Goal: Information Seeking & Learning: Learn about a topic

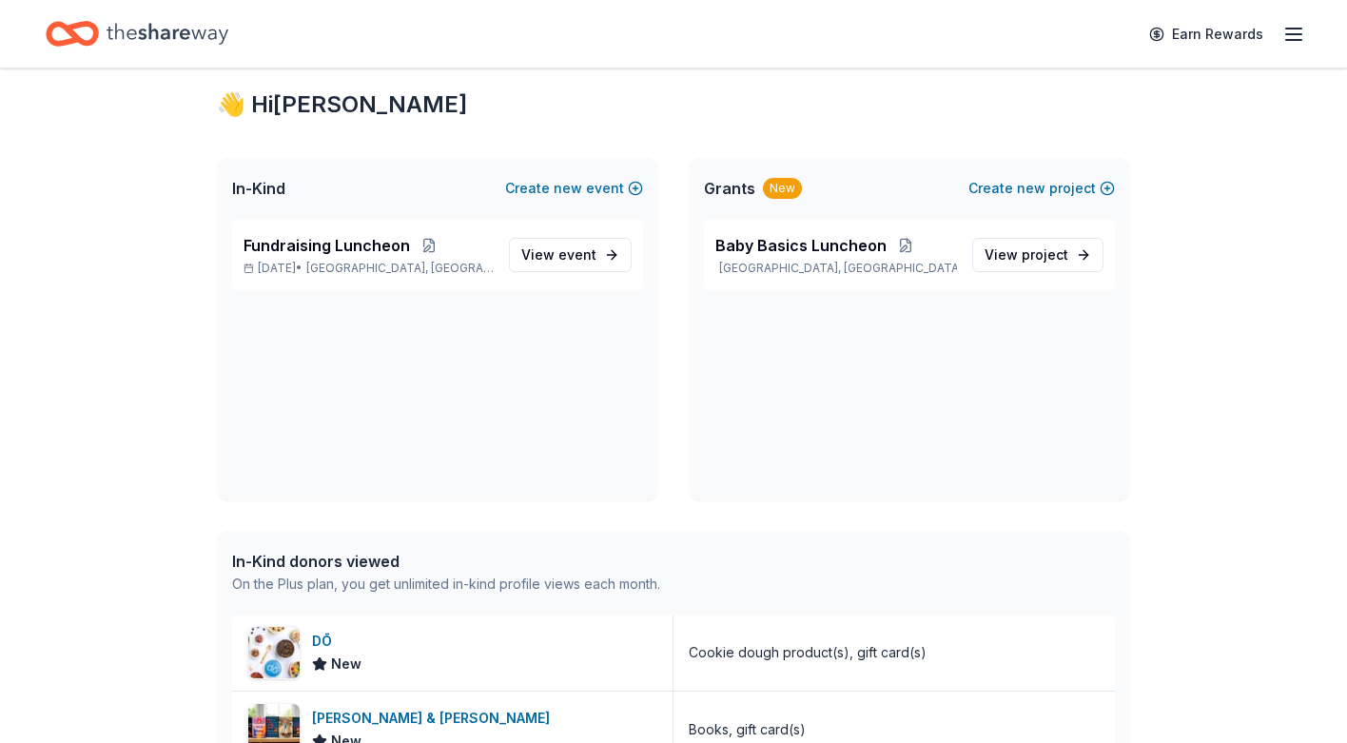
scroll to position [44, 0]
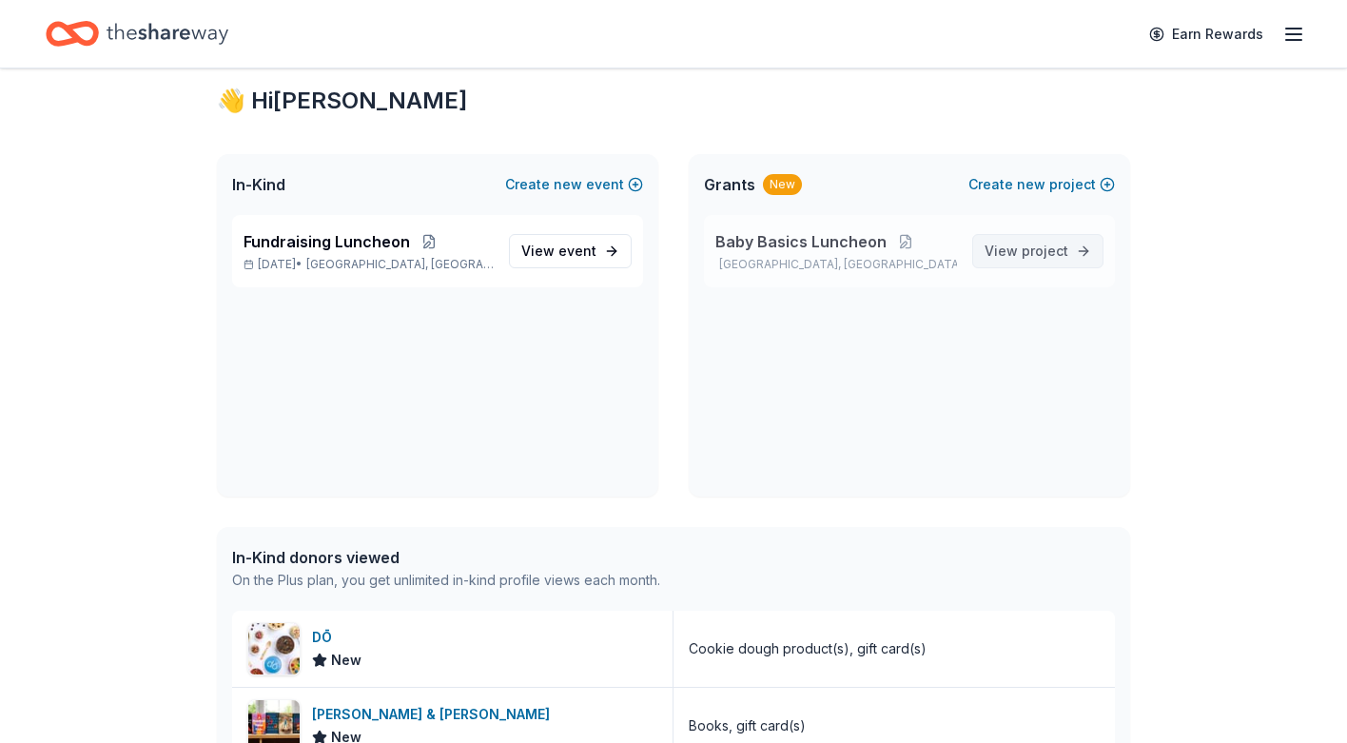
click at [1022, 253] on span "View project" at bounding box center [1027, 251] width 84 height 23
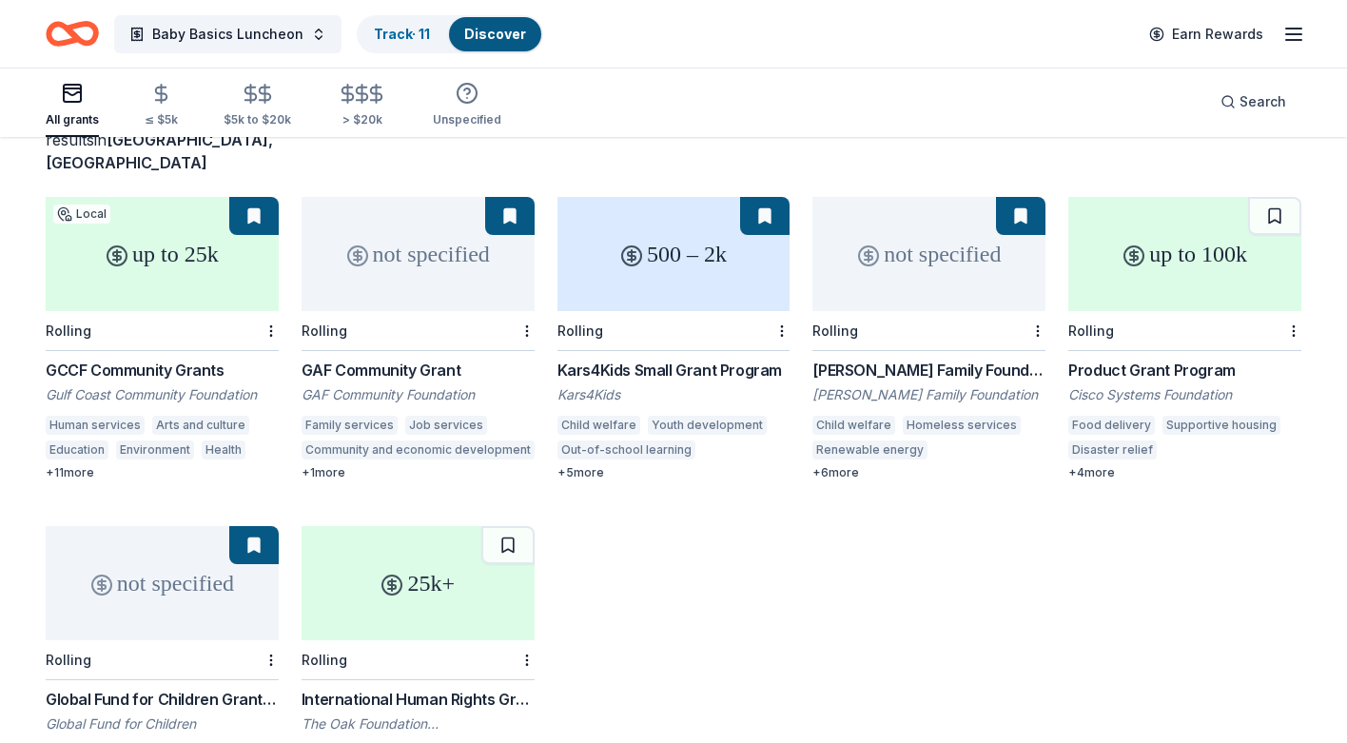
scroll to position [146, 0]
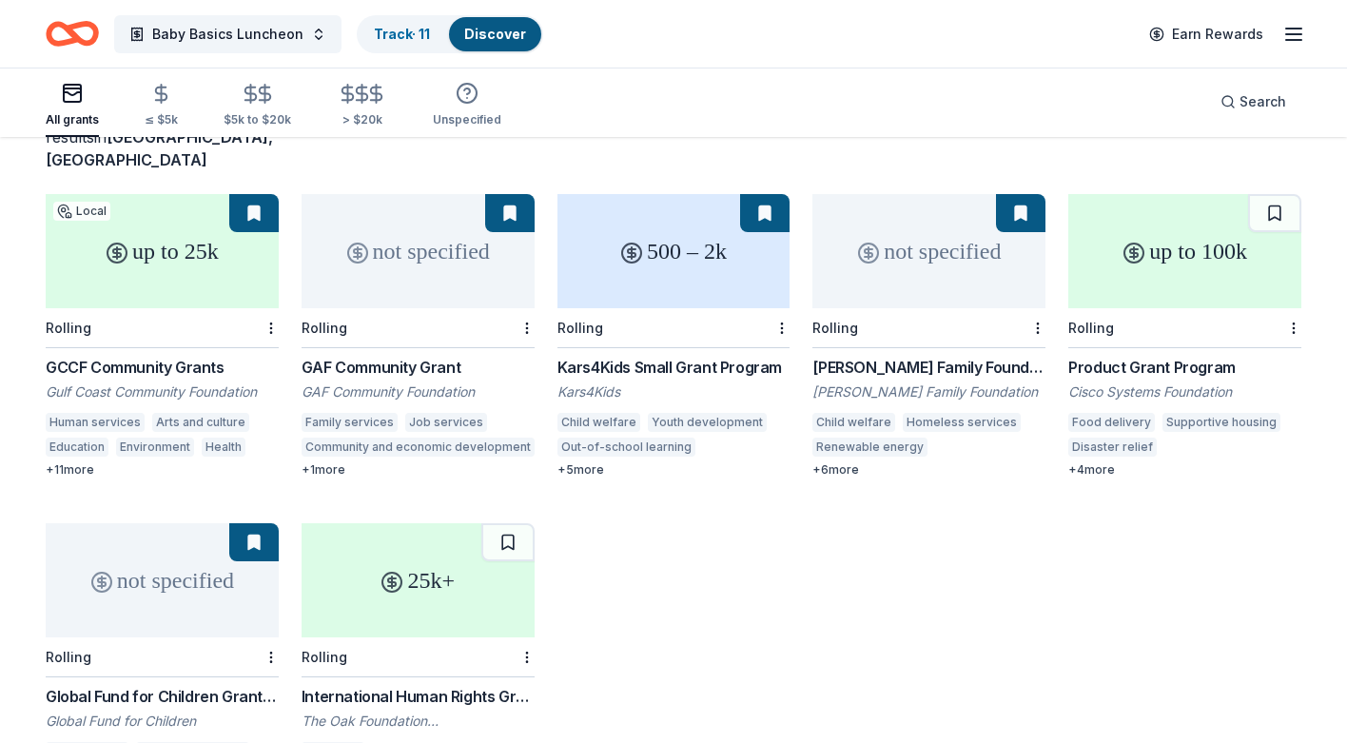
click at [254, 194] on button at bounding box center [253, 213] width 49 height 38
click at [227, 283] on div "up to 25k" at bounding box center [162, 251] width 233 height 114
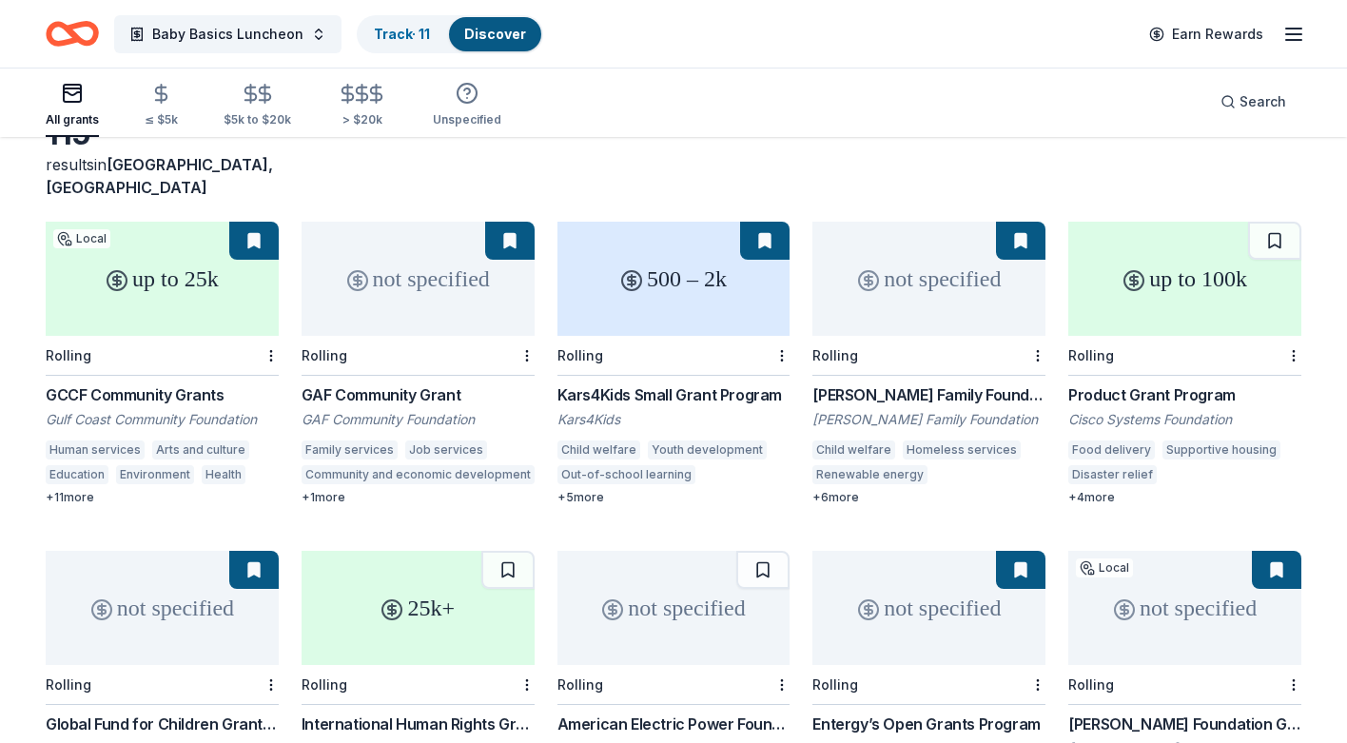
scroll to position [0, 0]
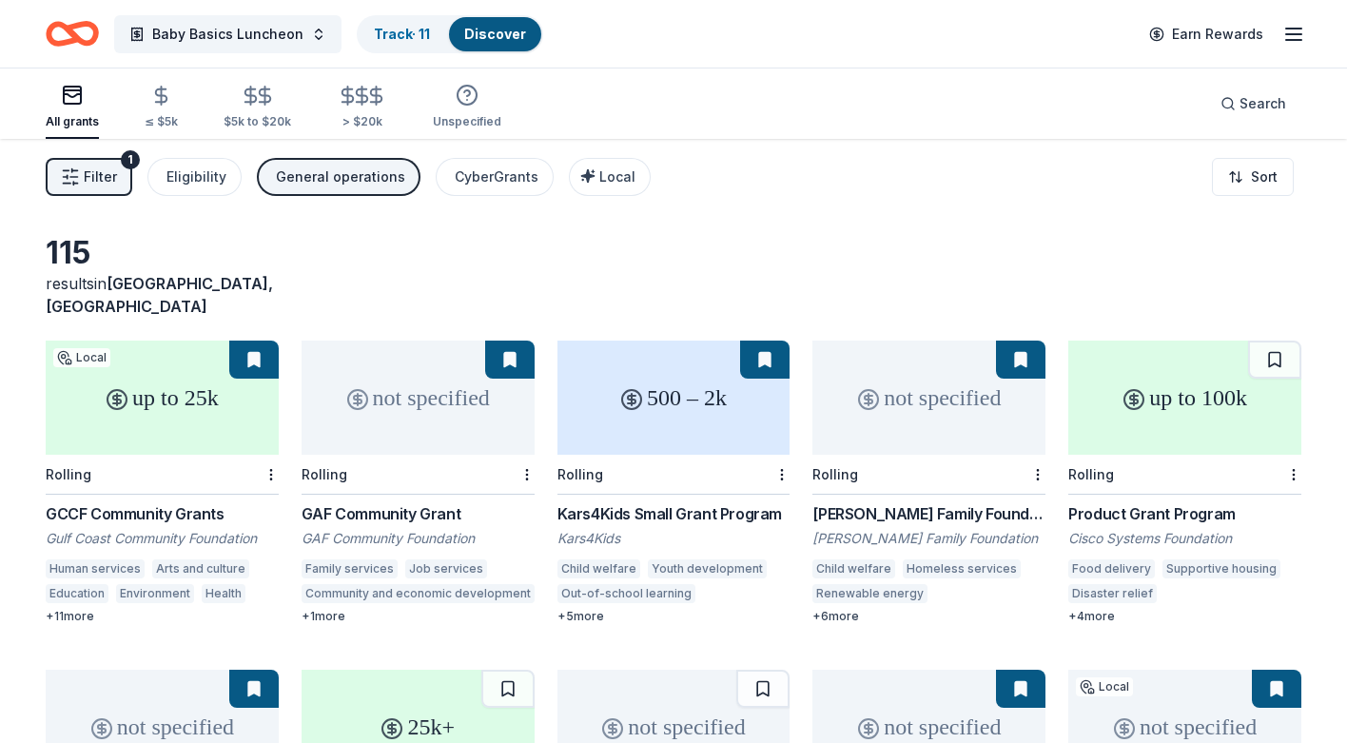
click at [95, 175] on span "Filter" at bounding box center [100, 177] width 33 height 23
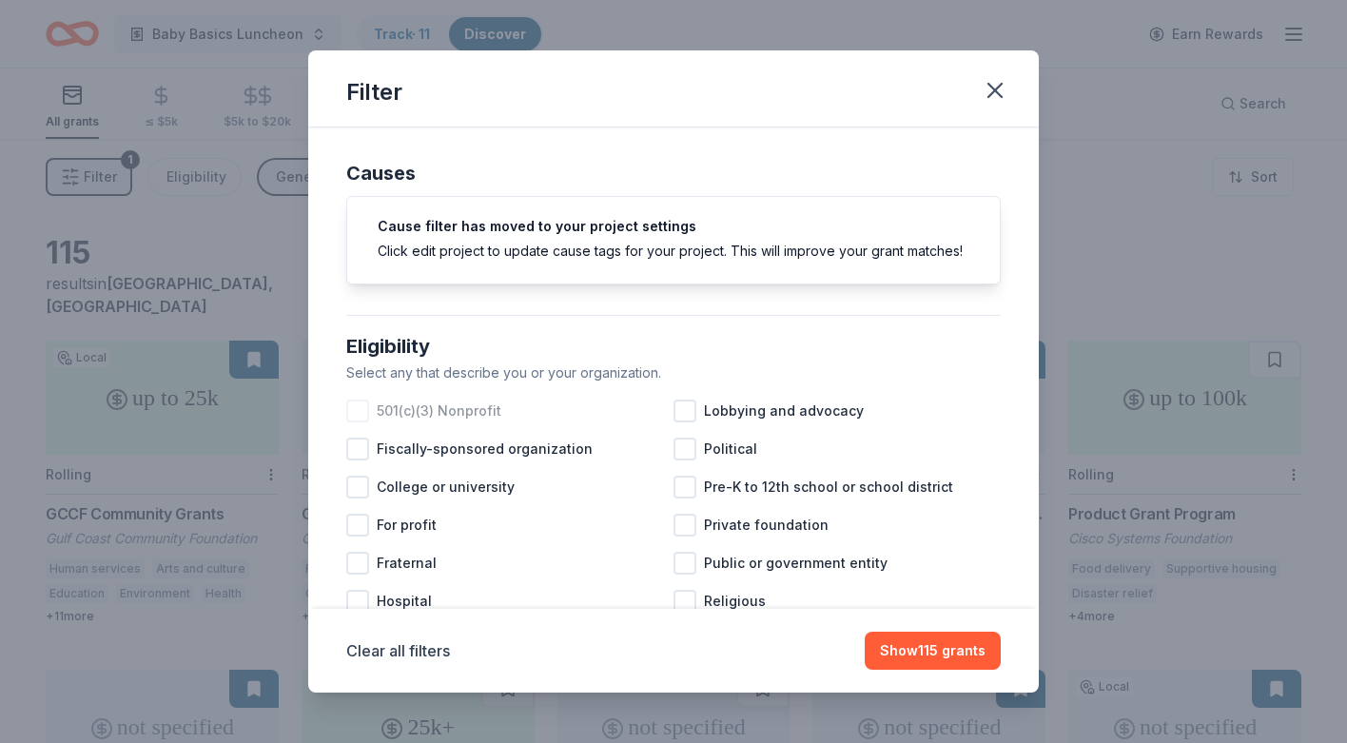
click at [359, 412] on div at bounding box center [357, 411] width 23 height 23
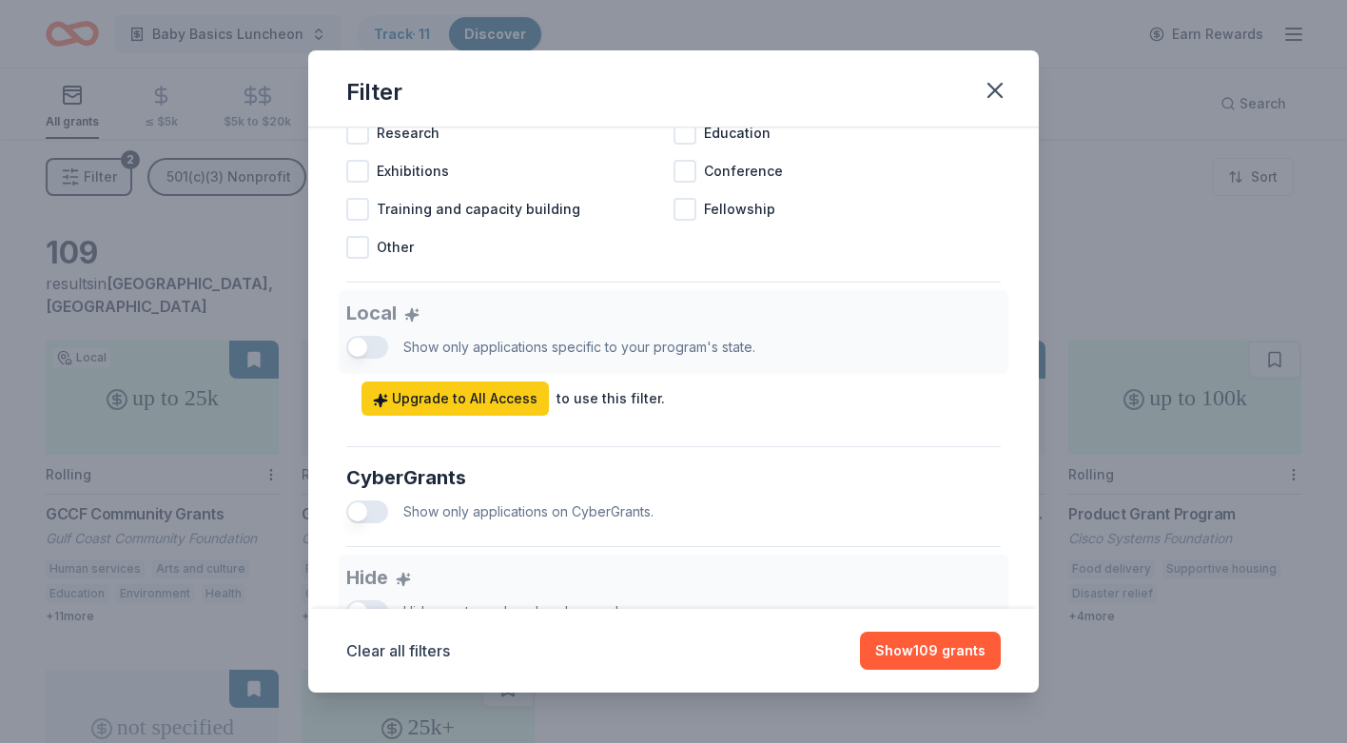
scroll to position [933, 0]
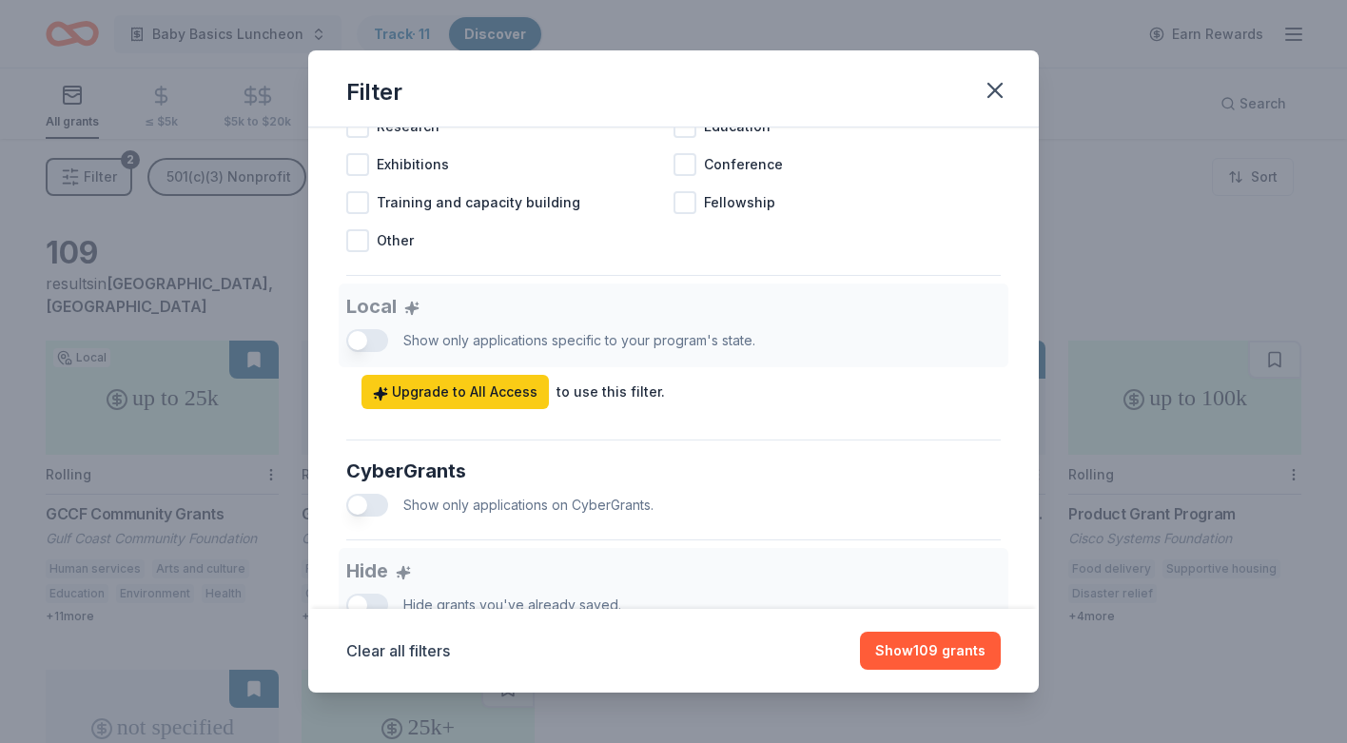
click at [361, 343] on div "Local Show only applications specific to your program's state. Upgrade to All A…" at bounding box center [673, 346] width 654 height 126
drag, startPoint x: 359, startPoint y: 334, endPoint x: 392, endPoint y: 332, distance: 33.3
click at [392, 332] on div "Local Show only applications specific to your program's state. Upgrade to All A…" at bounding box center [673, 346] width 654 height 126
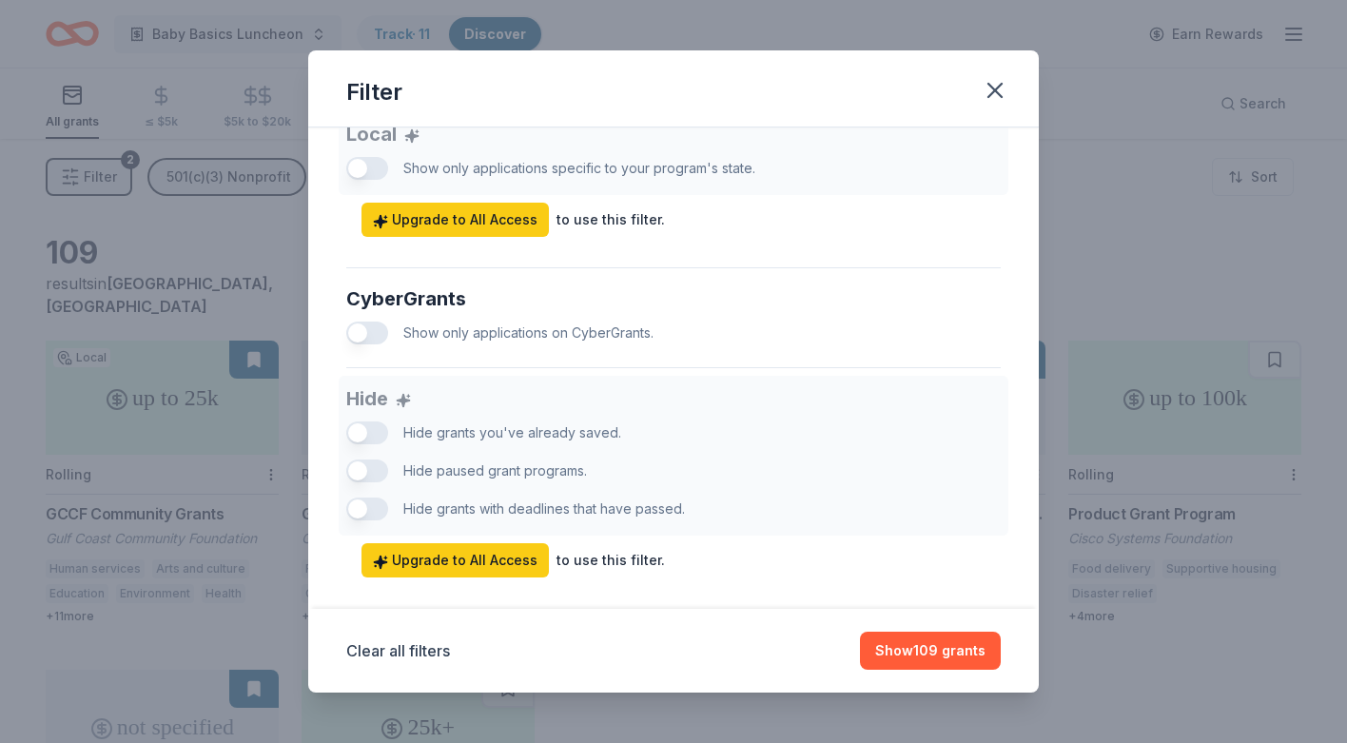
scroll to position [1108, 0]
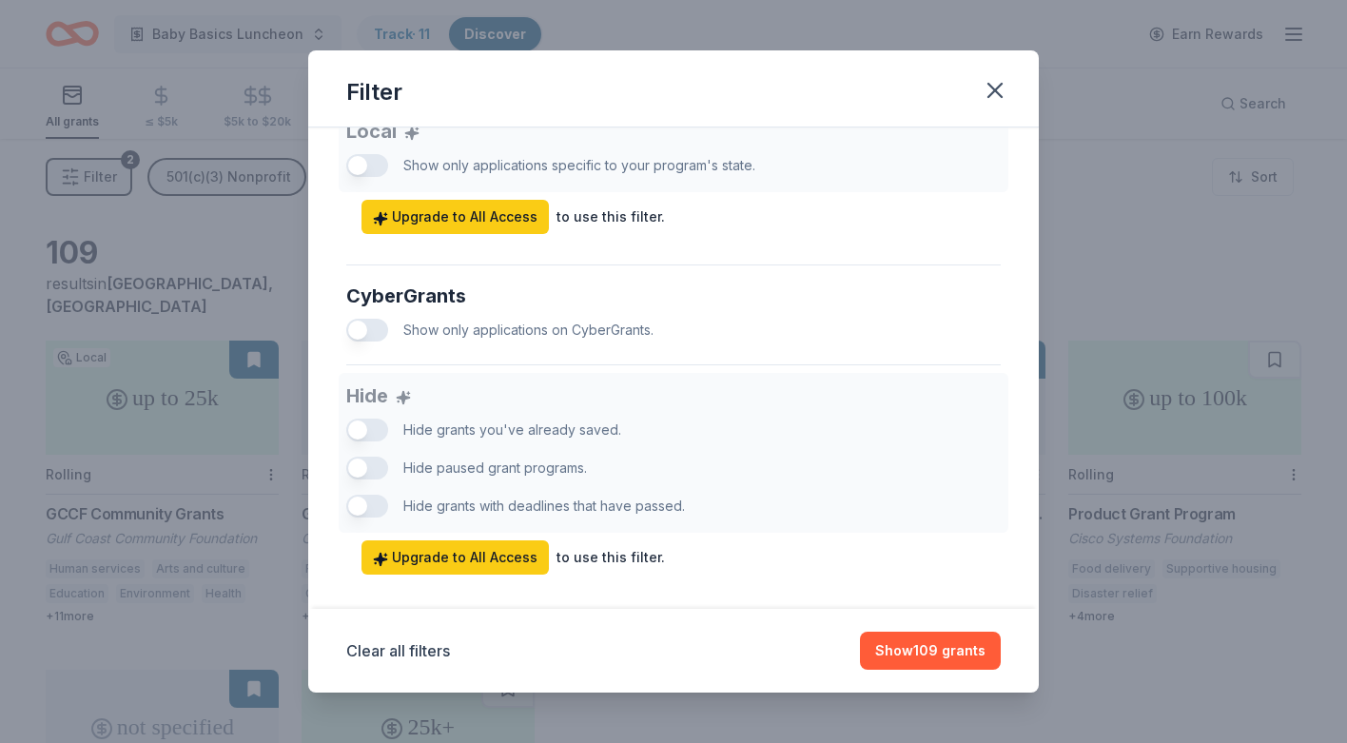
click at [361, 330] on button "button" at bounding box center [367, 330] width 42 height 23
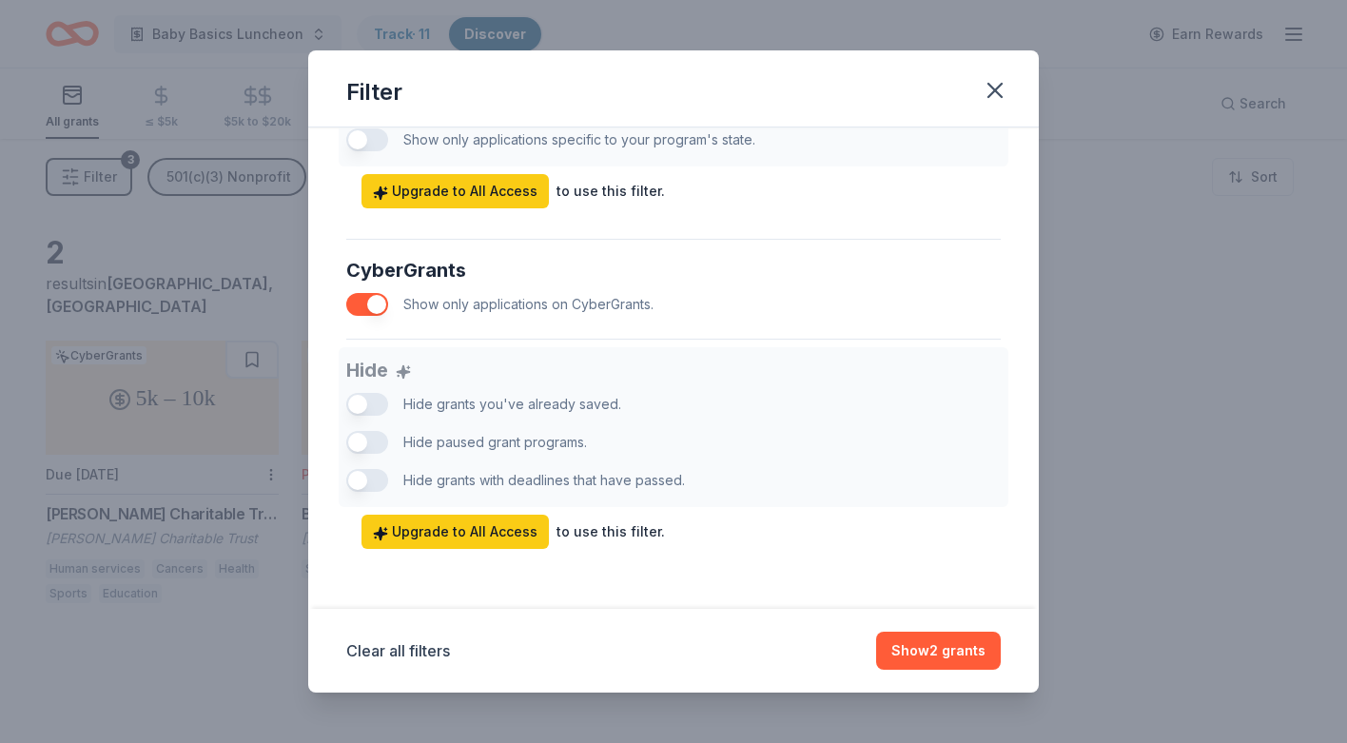
scroll to position [1136, 0]
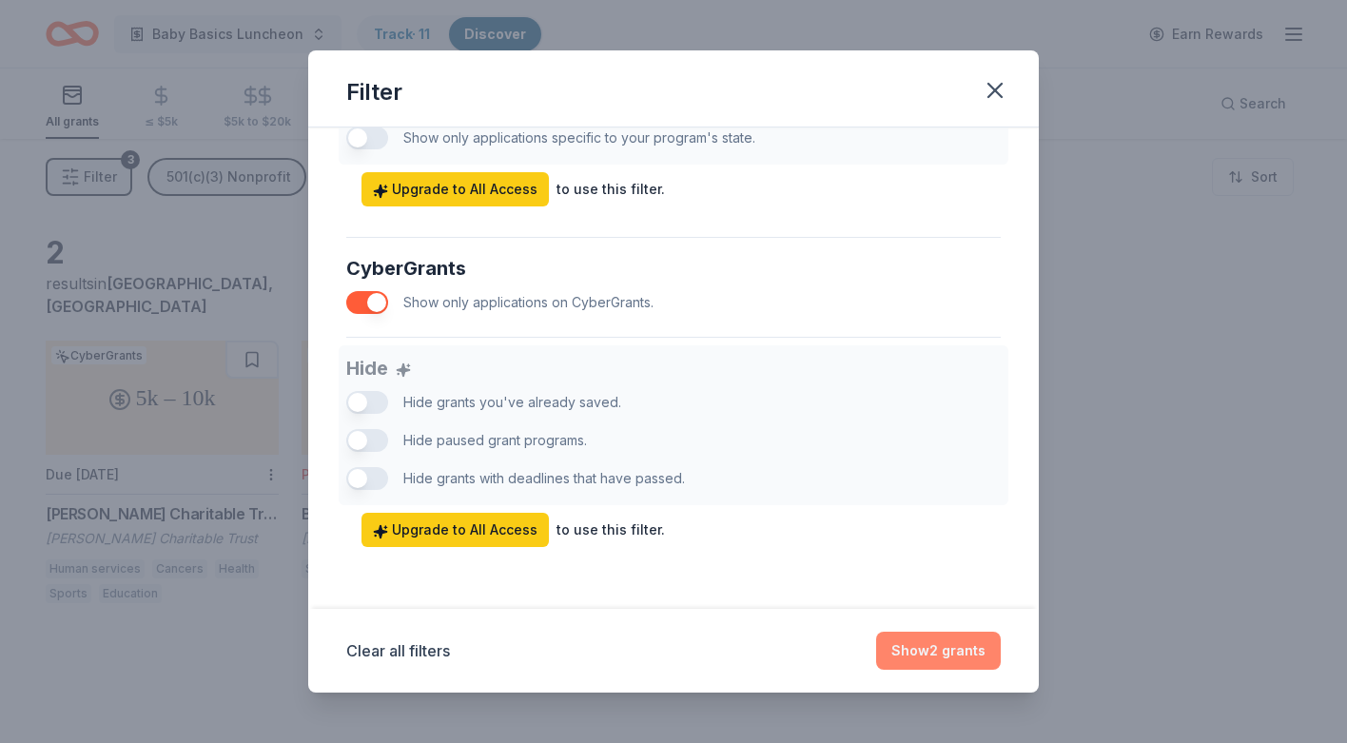
click at [924, 649] on button "Show 2 grants" at bounding box center [938, 651] width 125 height 38
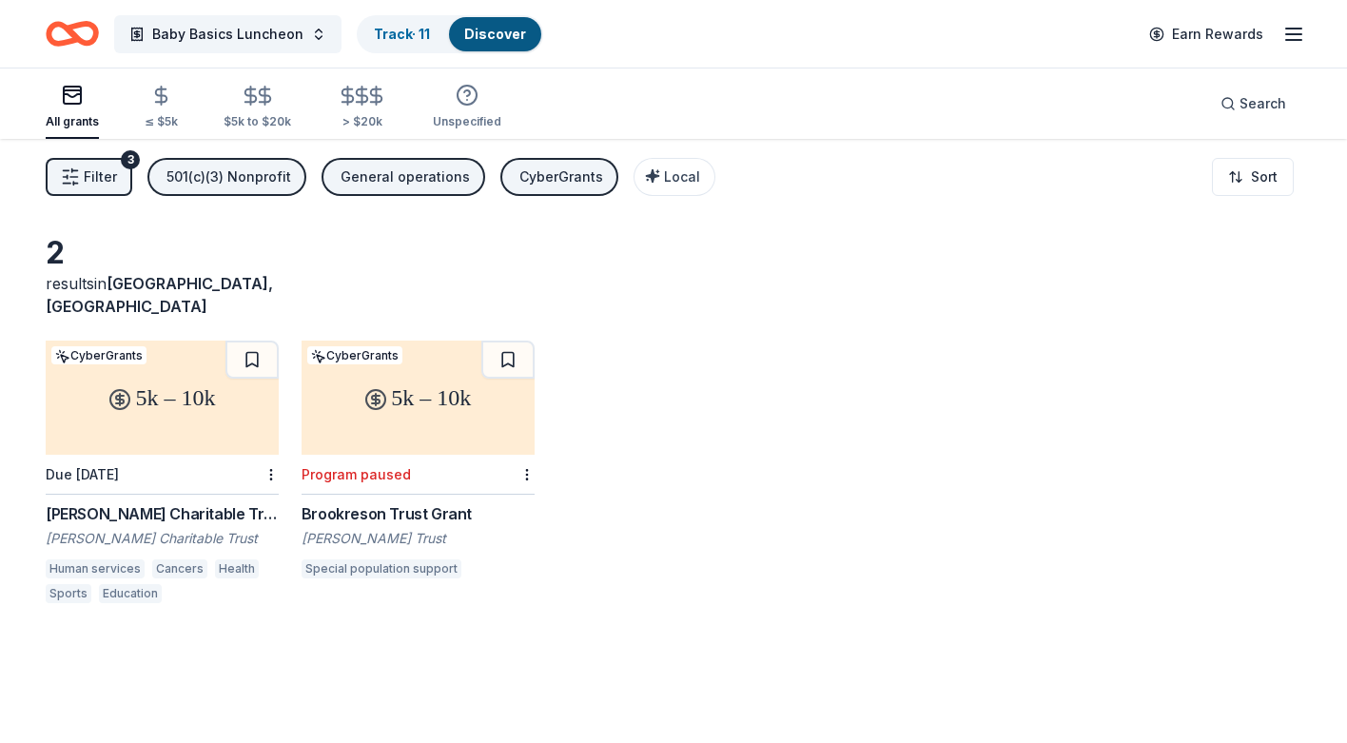
click at [363, 502] on div "Brookreson Trust Grant" at bounding box center [418, 513] width 233 height 23
click at [80, 178] on button "Filter 3" at bounding box center [89, 177] width 87 height 38
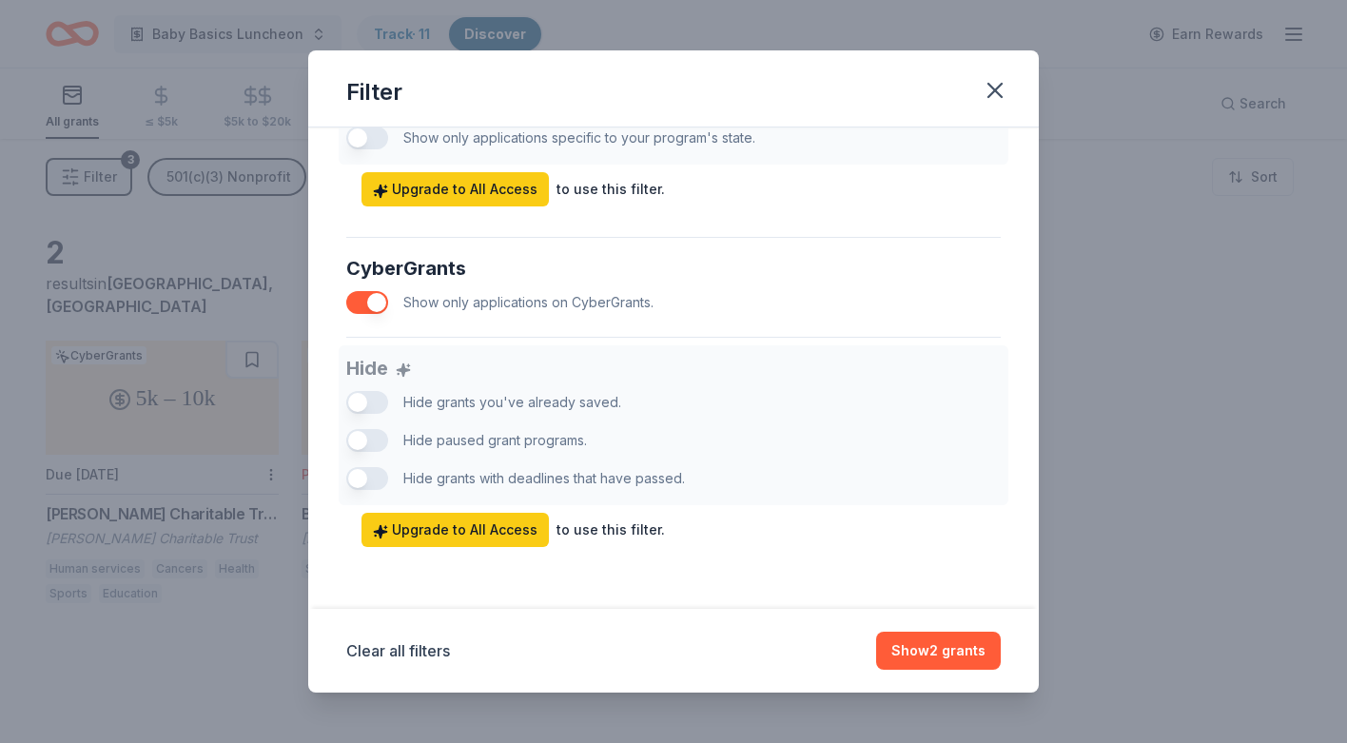
click at [374, 300] on button "button" at bounding box center [367, 302] width 42 height 23
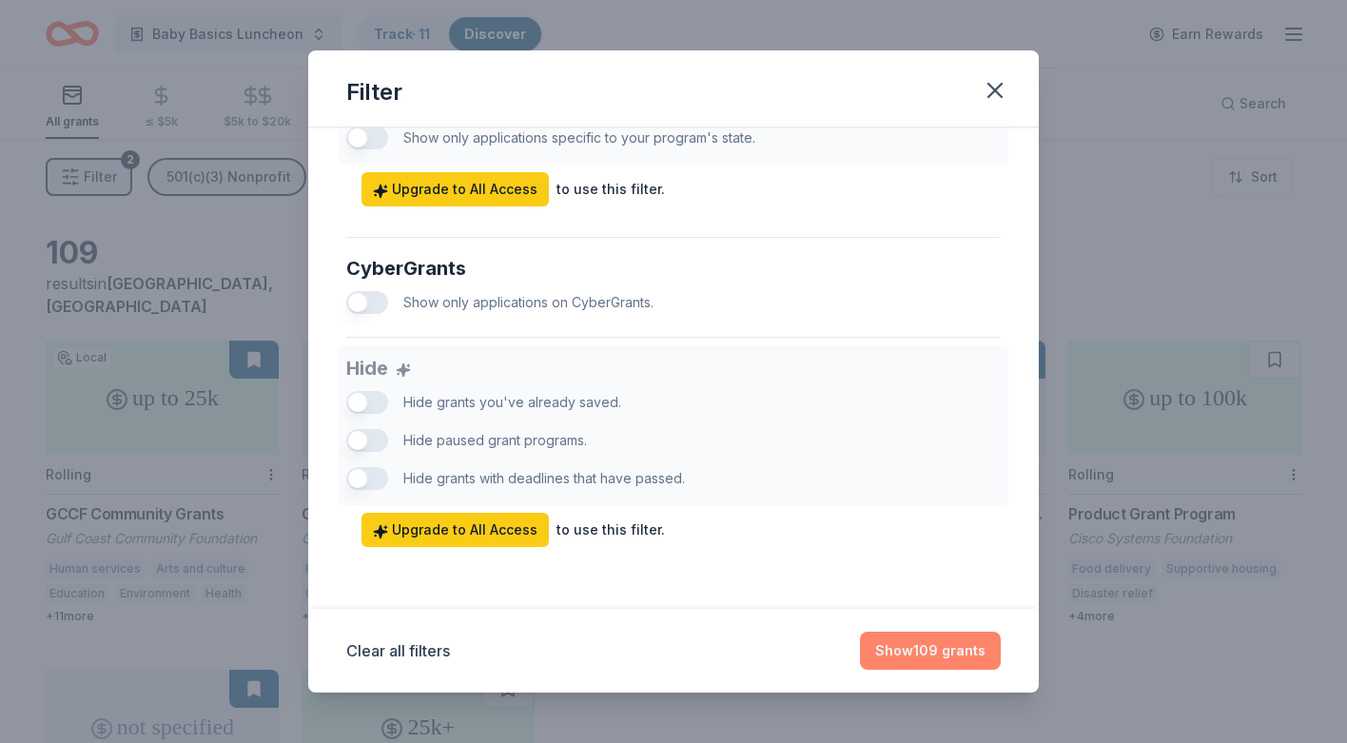
click at [900, 657] on button "Show 109 grants" at bounding box center [930, 651] width 141 height 38
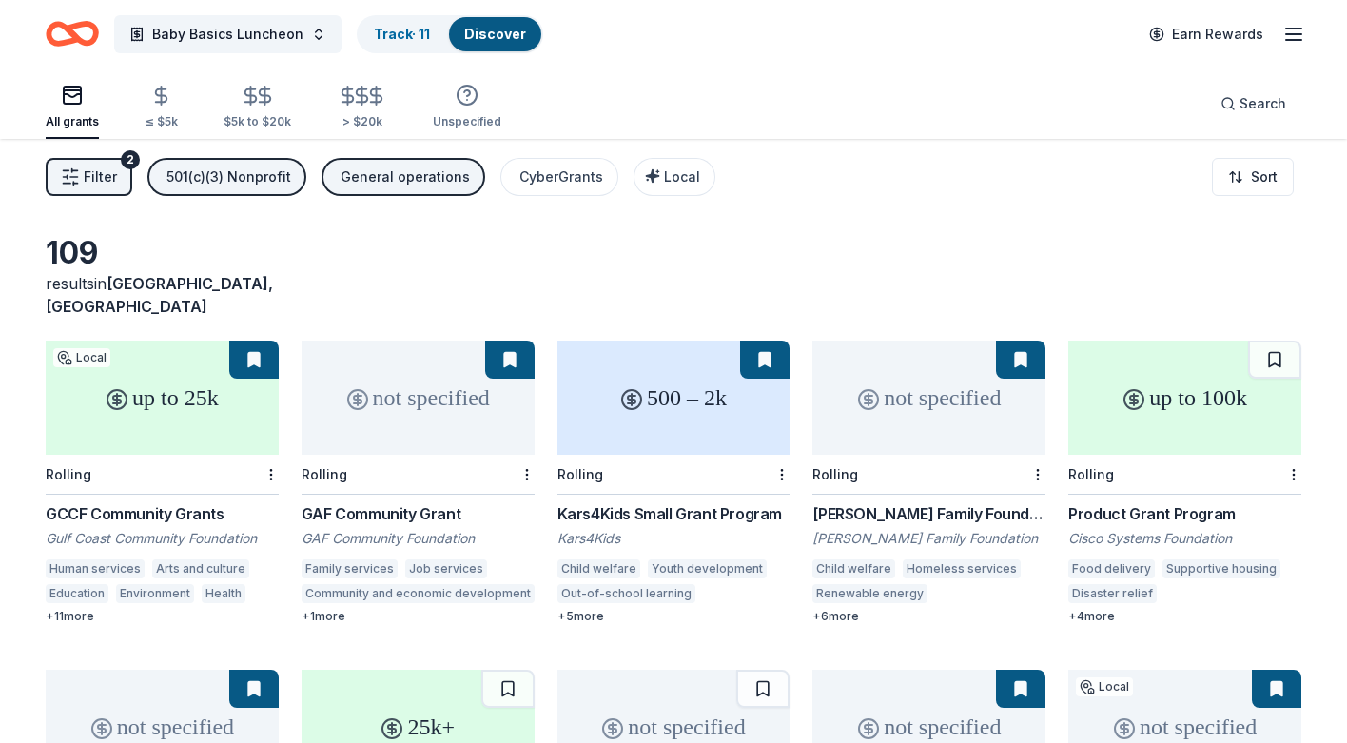
click at [1092, 609] on div "+ 4 more" at bounding box center [1184, 616] width 233 height 15
click at [1086, 609] on div "+ 4 more" at bounding box center [1184, 616] width 233 height 15
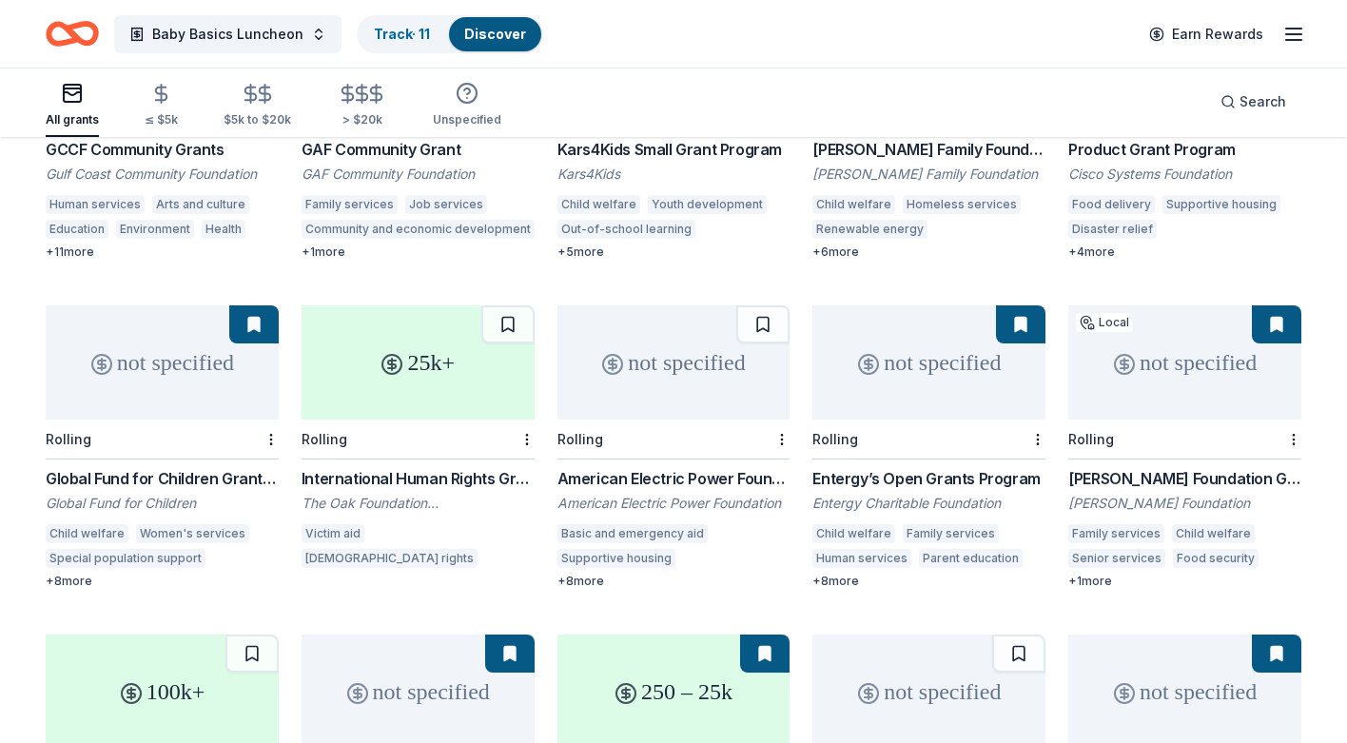
scroll to position [367, 0]
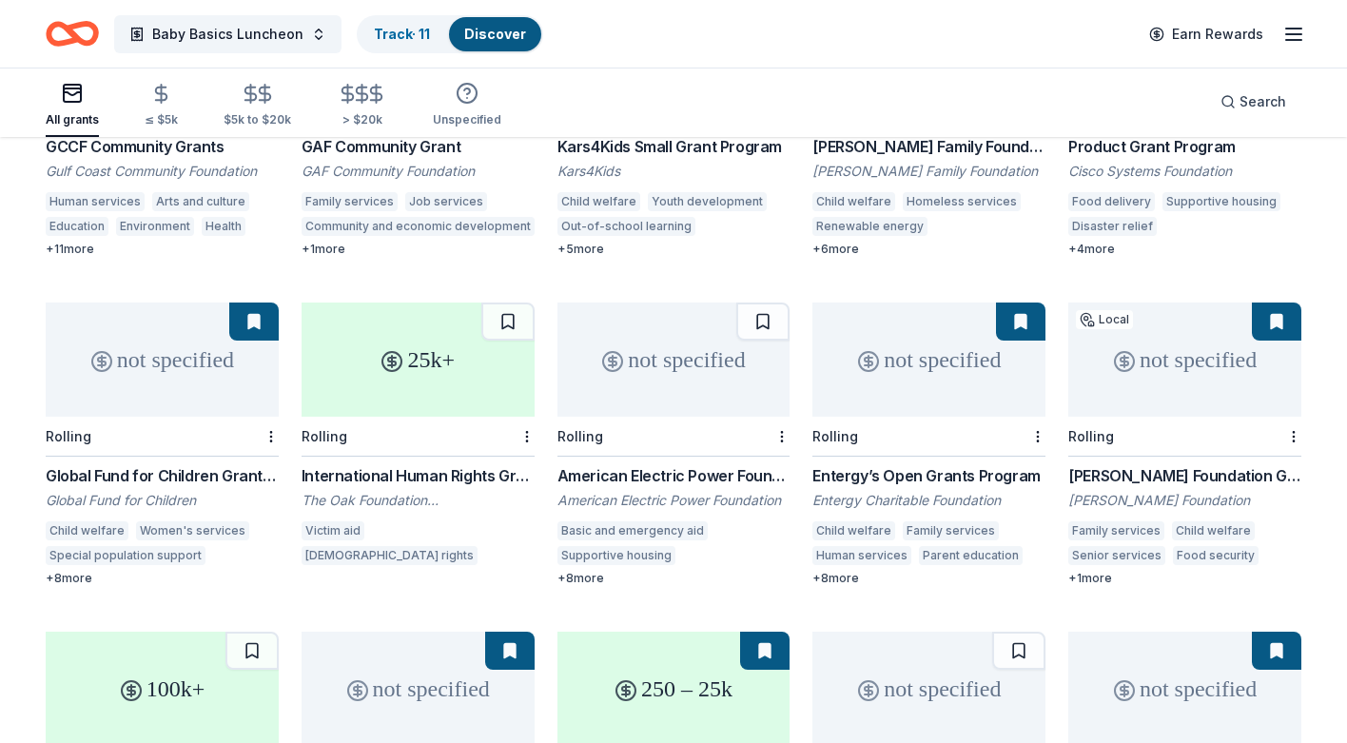
click at [70, 571] on div "+ 8 more" at bounding box center [162, 578] width 233 height 15
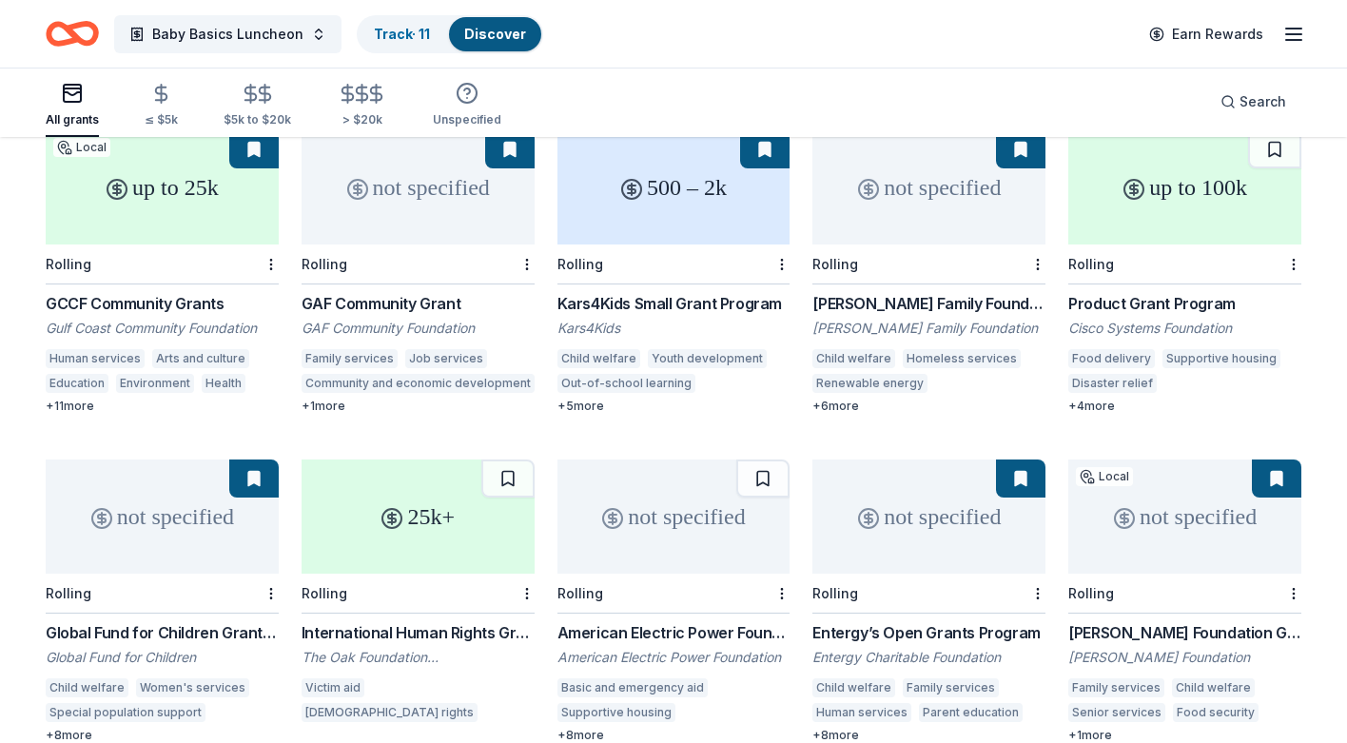
scroll to position [0, 0]
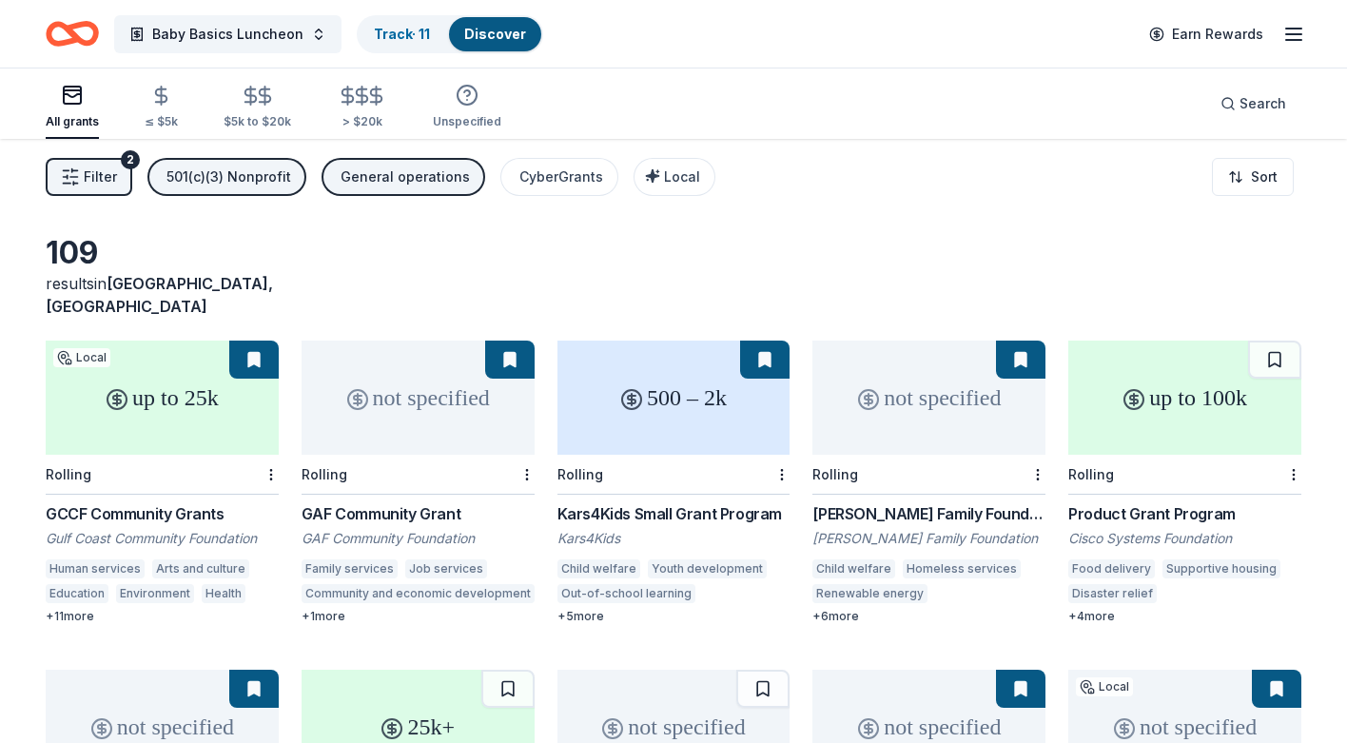
click at [99, 172] on span "Filter" at bounding box center [100, 177] width 33 height 23
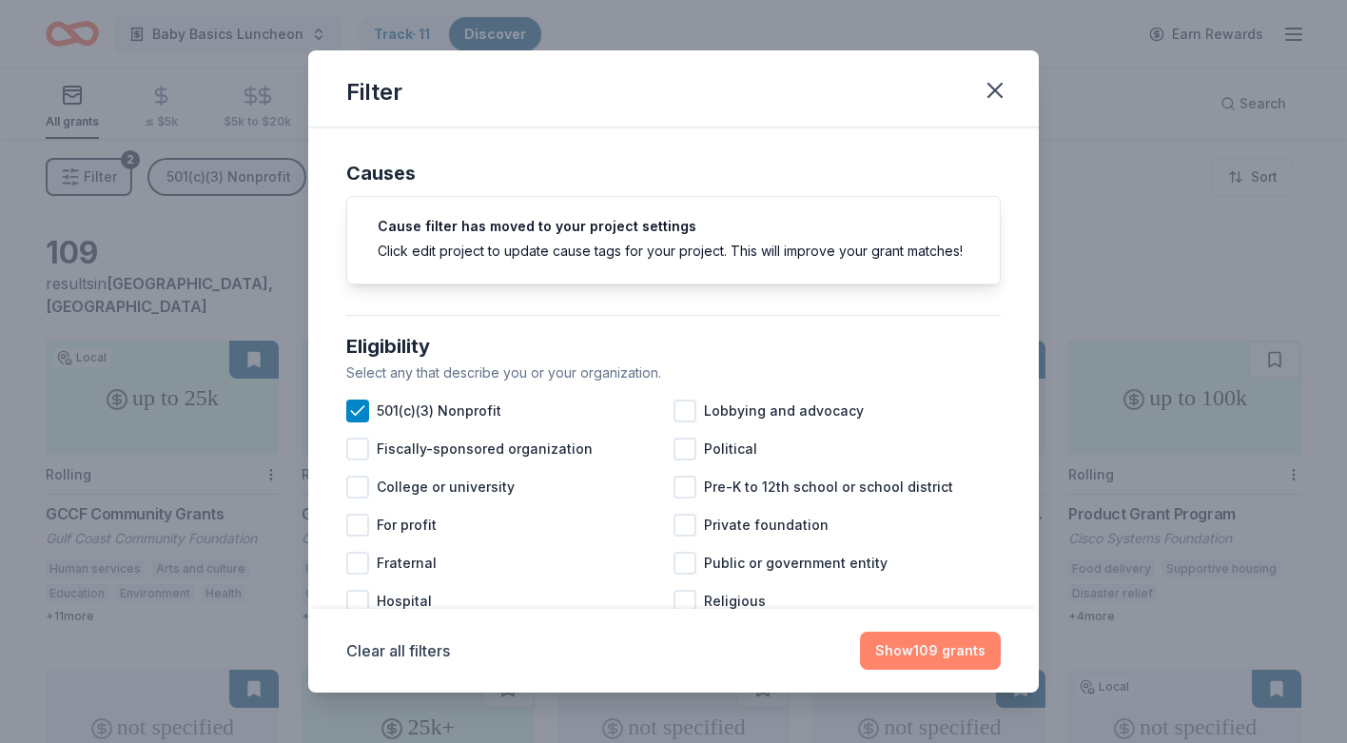
click at [932, 650] on button "Show 109 grants" at bounding box center [930, 651] width 141 height 38
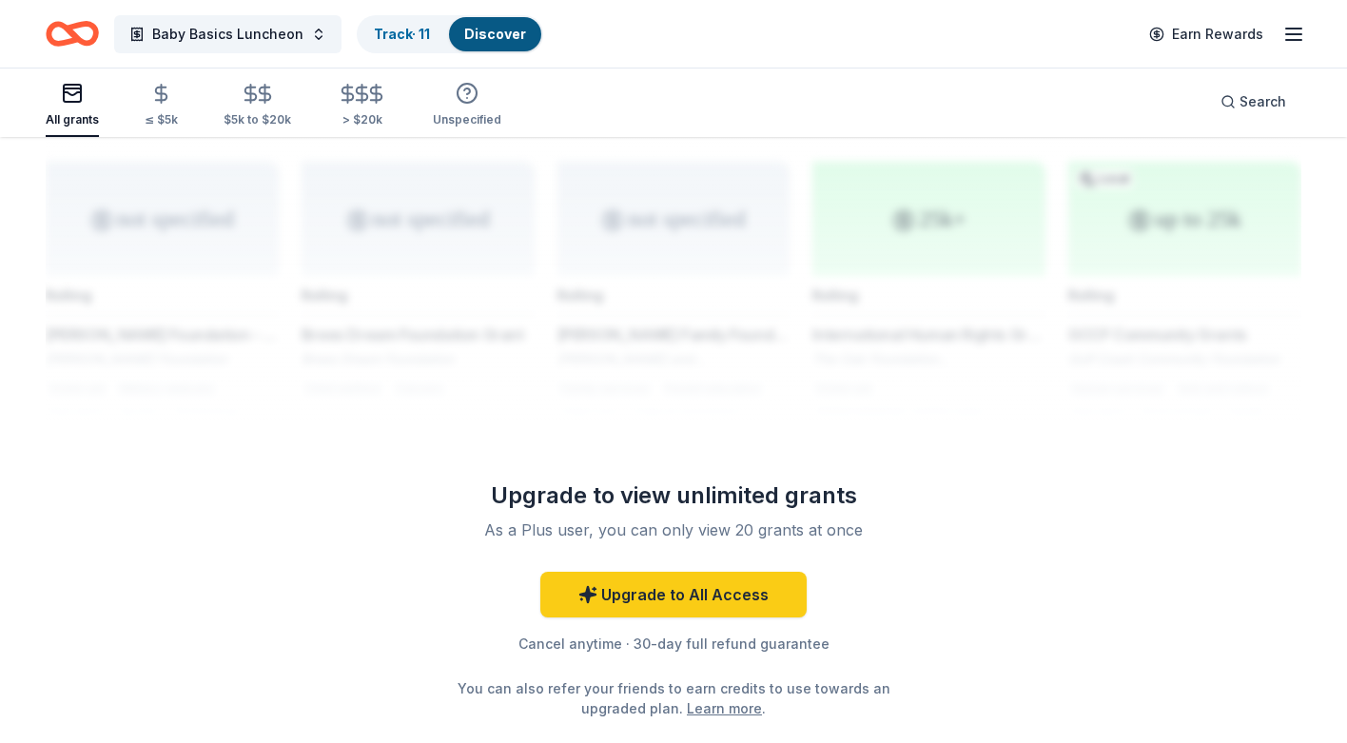
scroll to position [1588, 0]
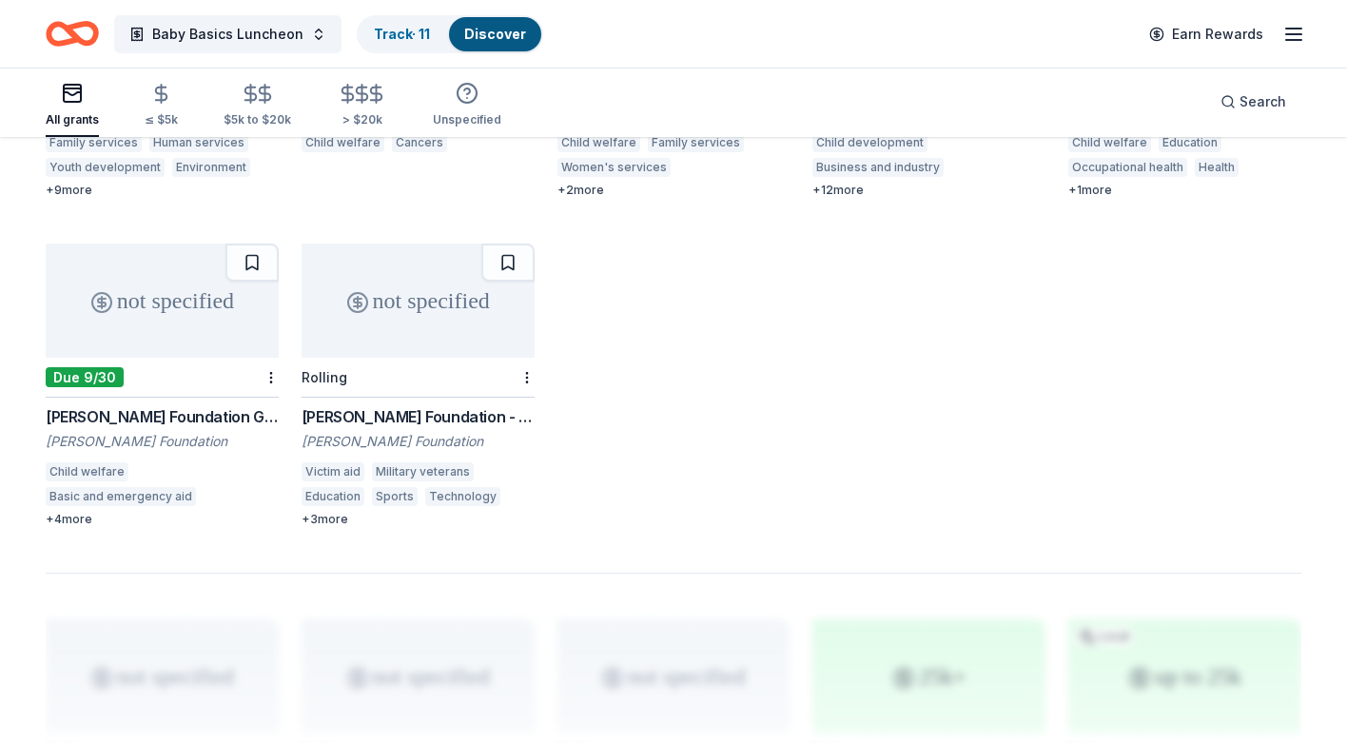
scroll to position [1088, 0]
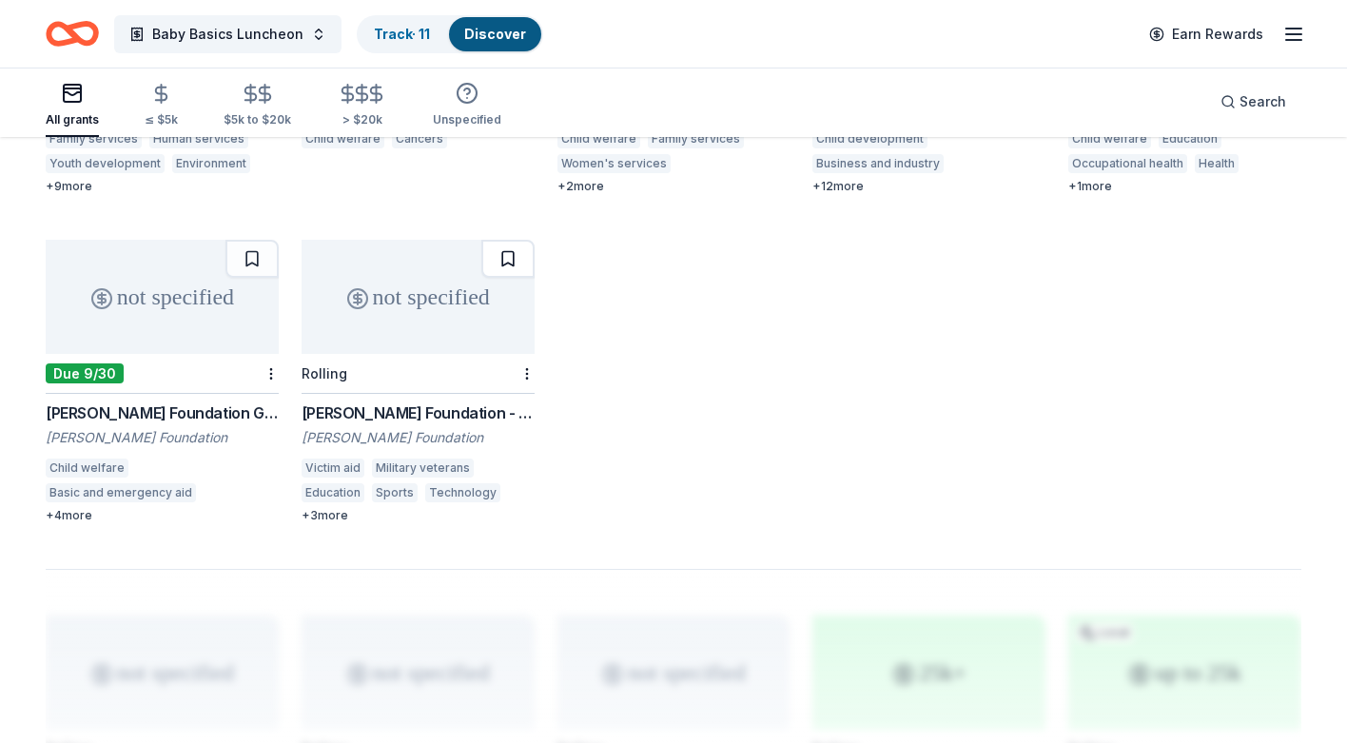
click at [509, 240] on button at bounding box center [507, 259] width 53 height 38
click at [509, 240] on button at bounding box center [509, 259] width 49 height 38
click at [327, 508] on div "+ 3 more" at bounding box center [418, 515] width 233 height 15
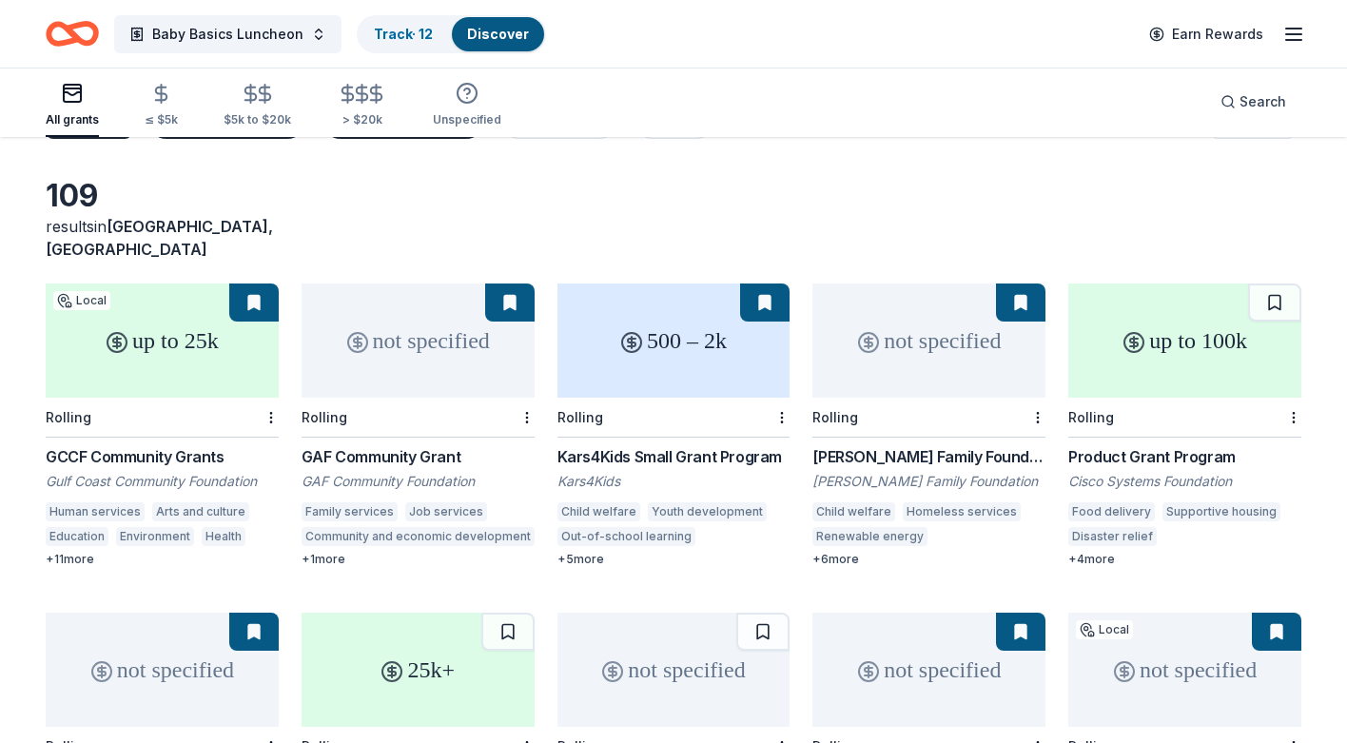
scroll to position [0, 0]
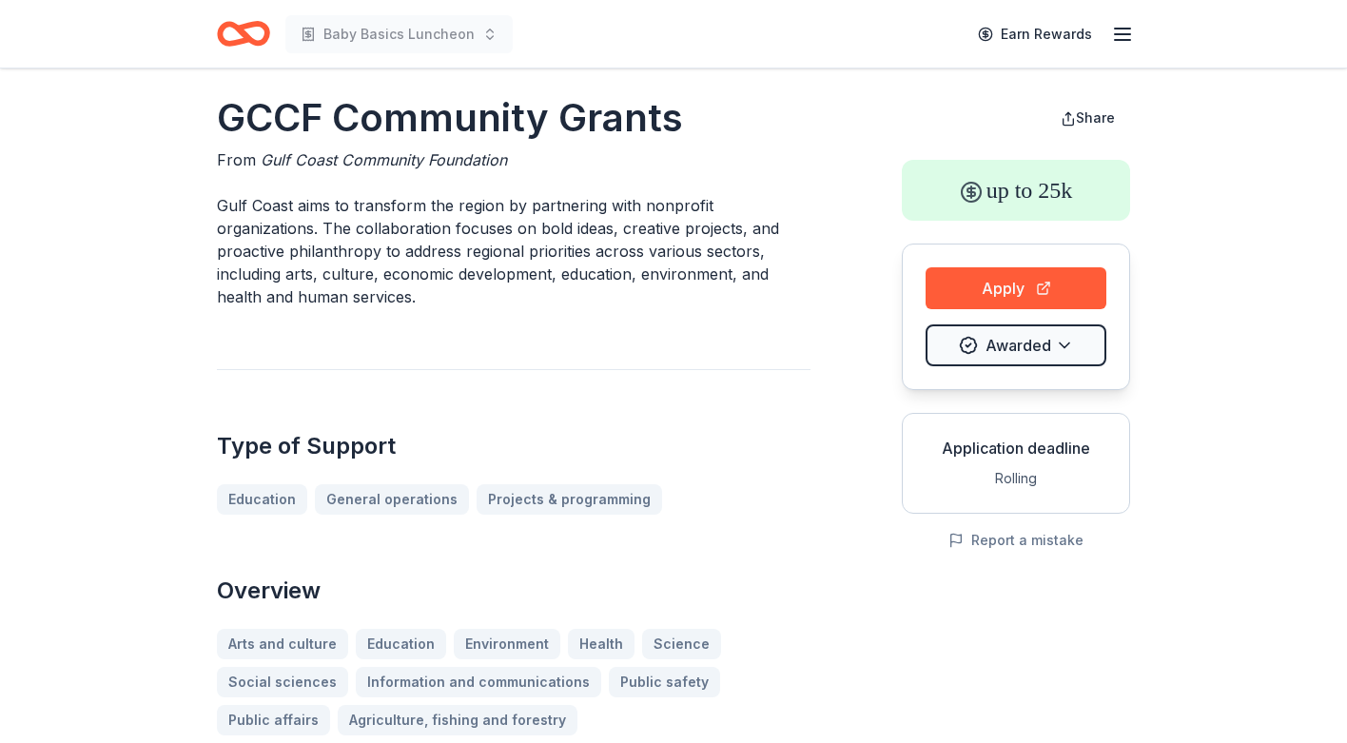
scroll to position [18, 0]
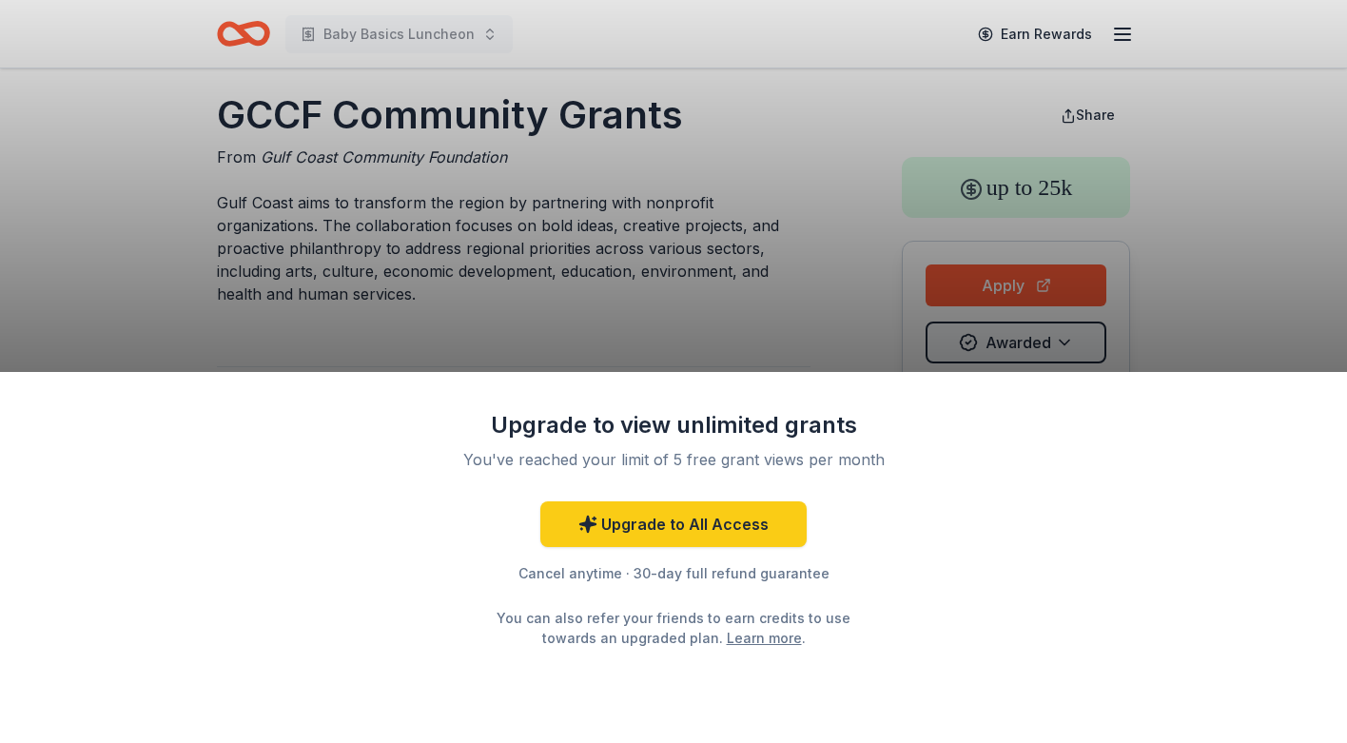
click at [665, 326] on div "Upgrade to view unlimited grants You've reached your limit of 5 free grant view…" at bounding box center [673, 371] width 1347 height 743
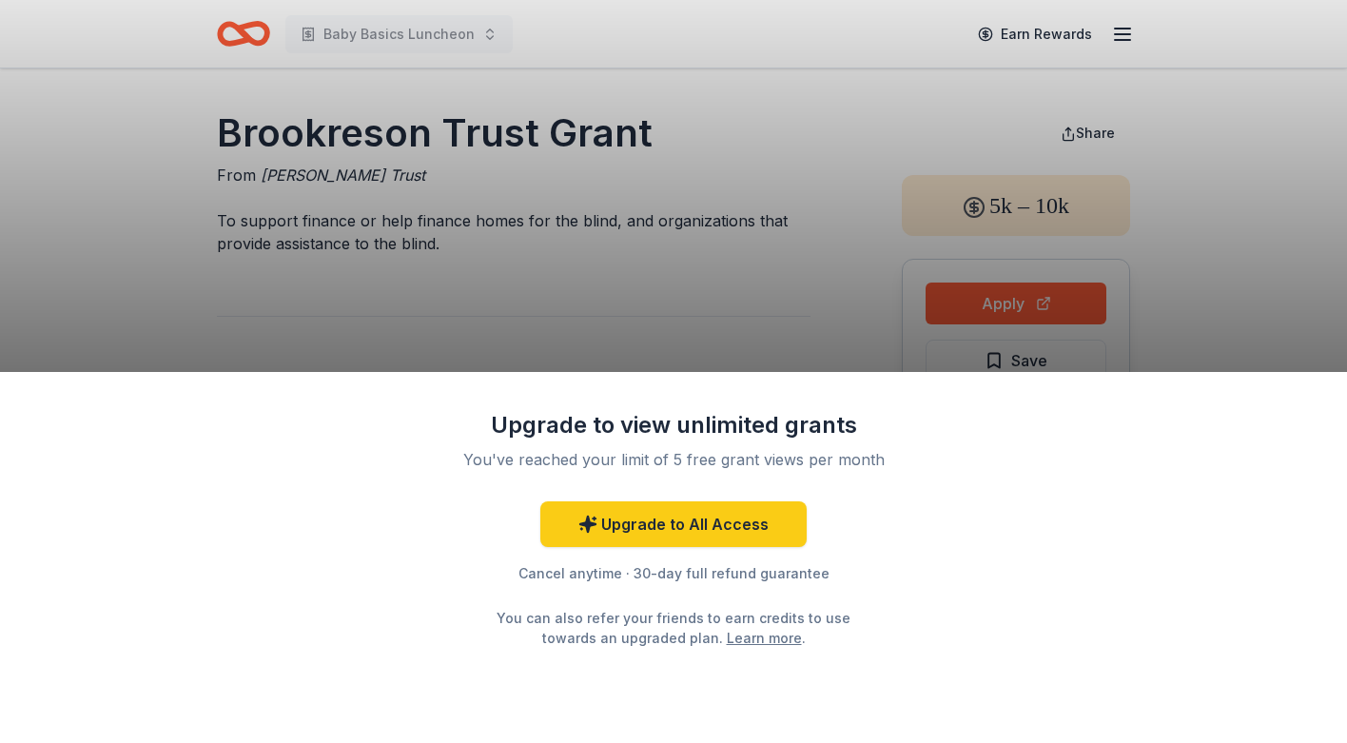
drag, startPoint x: 649, startPoint y: 134, endPoint x: 489, endPoint y: 118, distance: 160.6
click at [489, 119] on div "Upgrade to view unlimited grants You've reached your limit of 5 free grant view…" at bounding box center [673, 371] width 1347 height 743
